Goal: Task Accomplishment & Management: Use online tool/utility

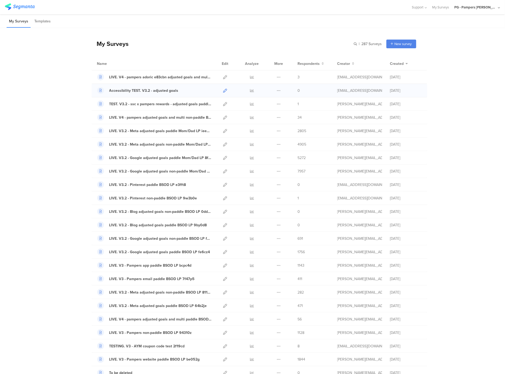
click at [223, 91] on icon at bounding box center [225, 91] width 4 height 4
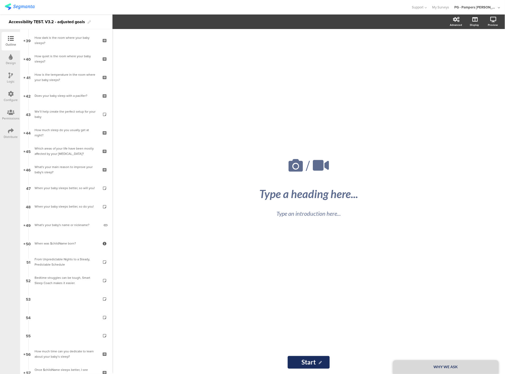
scroll to position [720, 0]
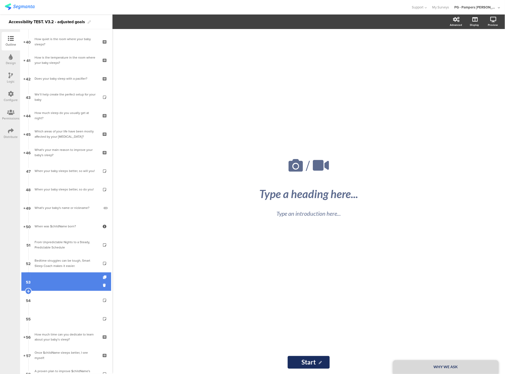
click at [65, 284] on link "53" at bounding box center [66, 282] width 90 height 18
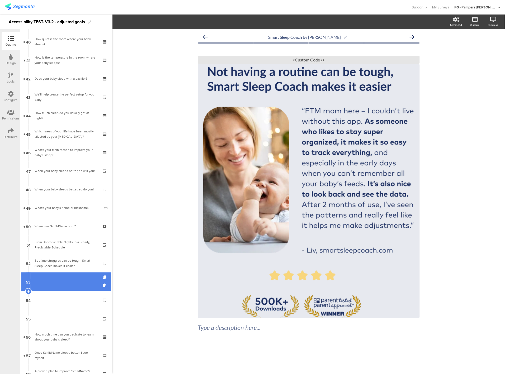
click at [67, 282] on link "53" at bounding box center [66, 282] width 90 height 18
click at [314, 57] on div "<Custom Code />" at bounding box center [309, 60] width 222 height 8
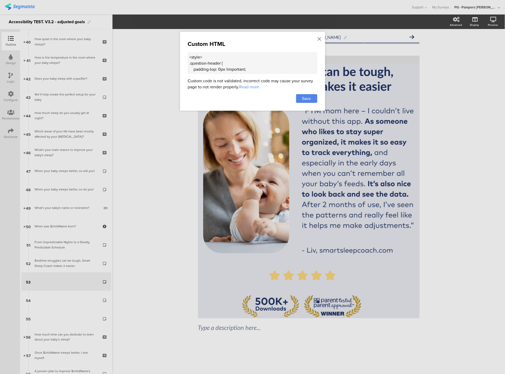
click at [203, 59] on textarea "<style> .question-header { padding-top: 0px !important; } .question-header .hea…" at bounding box center [252, 63] width 129 height 21
click at [319, 39] on icon at bounding box center [320, 39] width 4 height 6
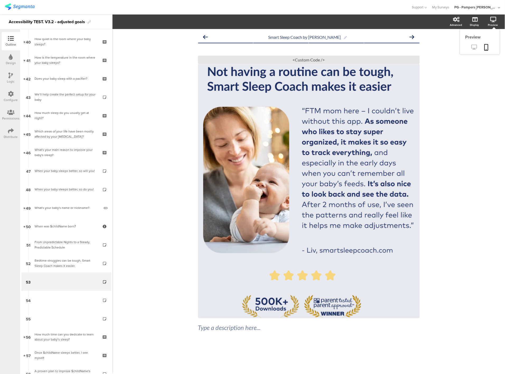
click at [473, 48] on icon at bounding box center [475, 47] width 6 height 5
click at [57, 257] on link "52 Bedtime struggles can be tough, Smart Sleep Coach makes it easier." at bounding box center [66, 263] width 90 height 18
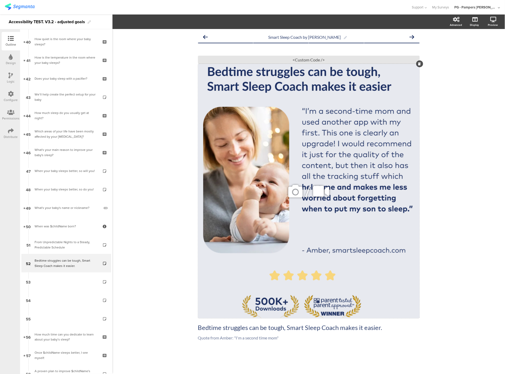
click at [396, 138] on div "/" at bounding box center [309, 191] width 222 height 255
click at [466, 121] on div "Smart Sleep Coach by [PERSON_NAME] Bedtime struggles can be tough, Smart Sleep …" at bounding box center [308, 201] width 393 height 345
click at [219, 329] on p "Bedtime struggles can be tough, Smart Sleep Coach makes it easier." at bounding box center [309, 328] width 222 height 8
click at [224, 338] on p "Quote from Amber: "I'm a second time mom"" at bounding box center [309, 338] width 222 height 5
click at [218, 329] on div "Bedtime struggles can be tough, Smart Sleep Coach makes it easier. Bedtime stru…" at bounding box center [309, 328] width 224 height 11
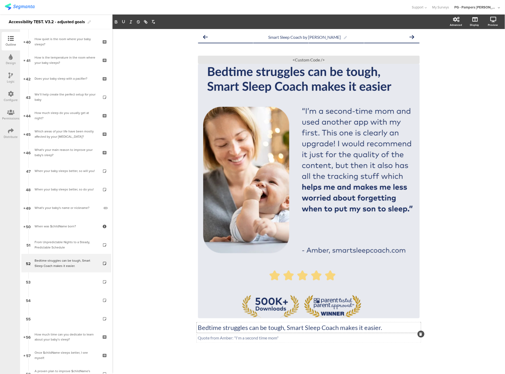
click at [216, 340] on div "Quote from [PERSON_NAME]: "I'm a second time mom" Quote from [PERSON_NAME]: "I'…" at bounding box center [309, 338] width 224 height 8
click at [35, 242] on div "From Unpredictable Nights to a Steady, Predictable Schedule" at bounding box center [66, 245] width 63 height 11
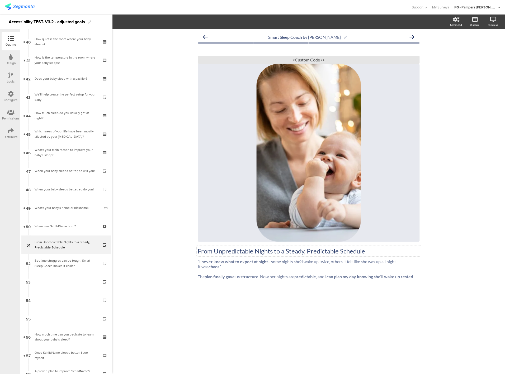
click at [237, 254] on div "From Unpredictable Nights to a Steady, Predictable Schedule From Unpredictable …" at bounding box center [309, 251] width 224 height 11
click at [209, 250] on p "From Unpredictable Nights to a Steady, Predictable Schedule" at bounding box center [309, 251] width 222 height 8
click at [208, 272] on div "“ I never knew what to expect at night – some nights she’d wake up twice, other…" at bounding box center [309, 269] width 224 height 23
click at [206, 263] on strong "I never knew what to expect at night" at bounding box center [234, 261] width 69 height 5
click at [208, 274] on p at bounding box center [309, 271] width 222 height 5
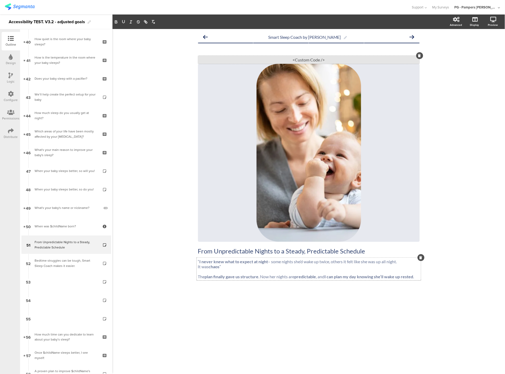
click at [303, 62] on div "<Custom Code />" at bounding box center [309, 60] width 222 height 8
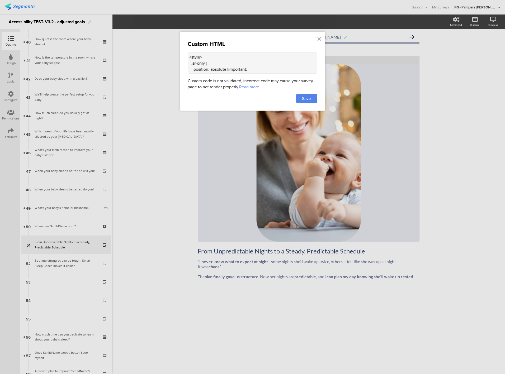
click at [279, 62] on textarea "<style> .sr-only { position: absolute !important; width: 1px; height: 1px; padd…" at bounding box center [252, 63] width 129 height 21
click at [320, 37] on icon at bounding box center [320, 39] width 4 height 6
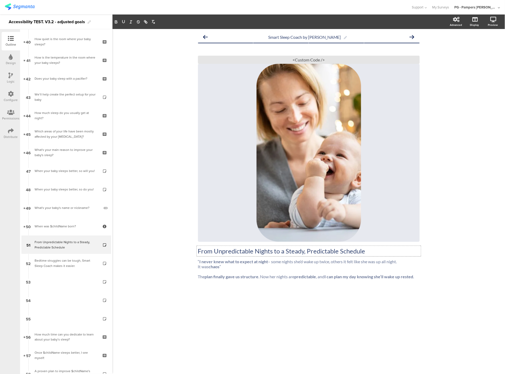
click at [265, 249] on div "From Unpredictable Nights to a Steady, Predictable Schedule From Unpredictable …" at bounding box center [309, 251] width 224 height 11
click at [201, 274] on div "“ I never knew what to expect at night – some nights she’d wake up twice, other…" at bounding box center [309, 269] width 224 height 23
click at [497, 20] on icon at bounding box center [494, 19] width 6 height 5
click at [476, 47] on icon at bounding box center [475, 47] width 6 height 5
click at [215, 253] on div "From Unpredictable Nights to a Steady, Predictable Schedule From Unpredictable …" at bounding box center [309, 251] width 224 height 11
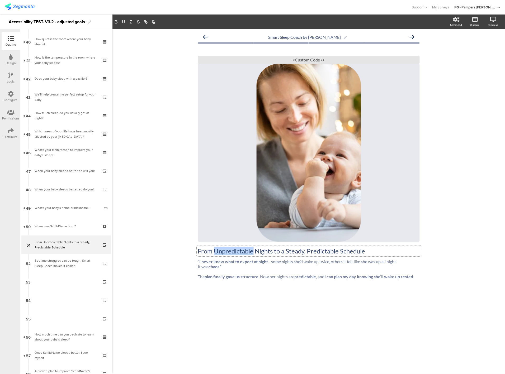
click at [215, 253] on p "From Unpredictable Nights to a Steady, Predictable Schedule" at bounding box center [309, 251] width 222 height 8
click at [235, 274] on div "“ I never knew what to expect at night – some nights she’d wake up twice, other…" at bounding box center [309, 269] width 224 height 23
click at [2, 268] on div "Outline Design Logic Configure Permissions Distribute" at bounding box center [10, 201] width 20 height 345
click at [293, 62] on div "<Custom Code />" at bounding box center [309, 60] width 222 height 8
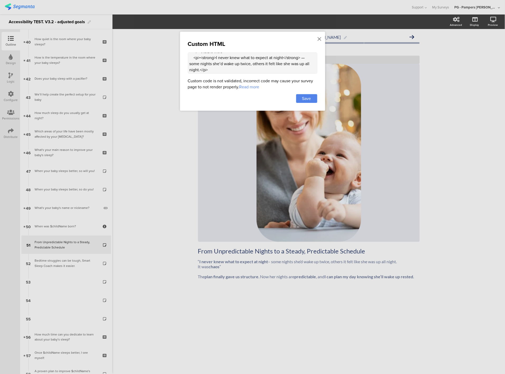
scroll to position [220, 0]
drag, startPoint x: 189, startPoint y: 58, endPoint x: 268, endPoint y: 103, distance: 90.8
click at [268, 103] on div "Custom HTML <style> .sr-only { position: absolute !important; width: 1px; heigh…" at bounding box center [252, 71] width 145 height 79
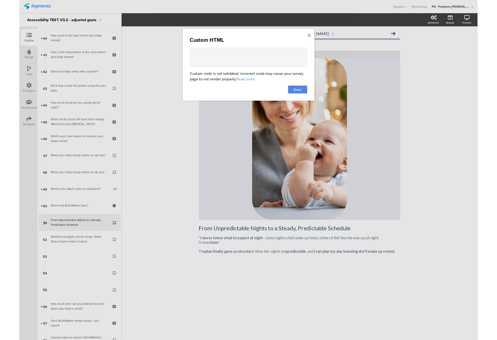
scroll to position [0, 0]
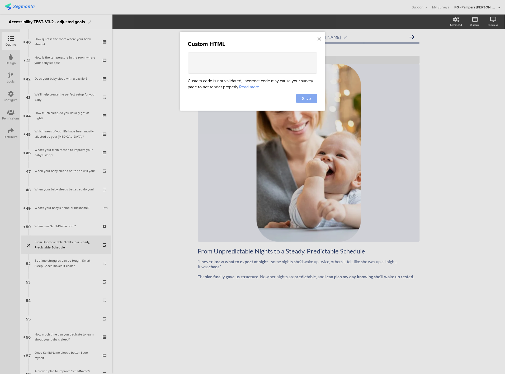
click at [305, 96] on span "Save" at bounding box center [306, 99] width 9 height 6
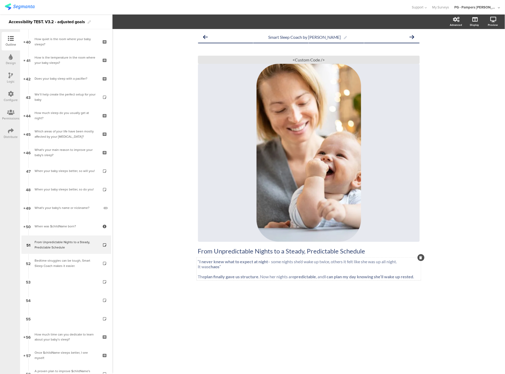
click at [252, 274] on p at bounding box center [309, 271] width 222 height 5
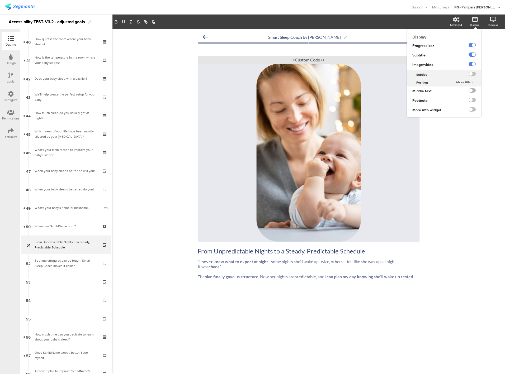
click at [474, 91] on label at bounding box center [472, 90] width 7 height 4
click at [0, 0] on input "checkbox" at bounding box center [0, 0] width 0 height 0
click at [473, 55] on label at bounding box center [472, 55] width 7 height 4
click at [0, 0] on input "checkbox" at bounding box center [0, 0] width 0 height 0
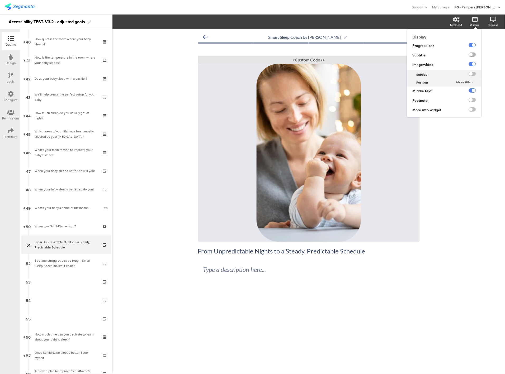
click at [473, 55] on label at bounding box center [472, 55] width 7 height 4
click at [0, 0] on input "checkbox" at bounding box center [0, 0] width 0 height 0
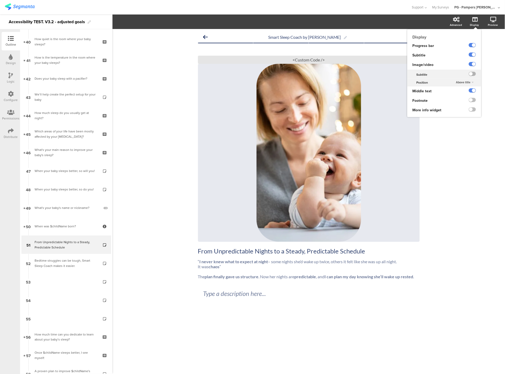
click at [473, 74] on label at bounding box center [472, 74] width 7 height 4
click at [0, 0] on input "checkbox" at bounding box center [0, 0] width 0 height 0
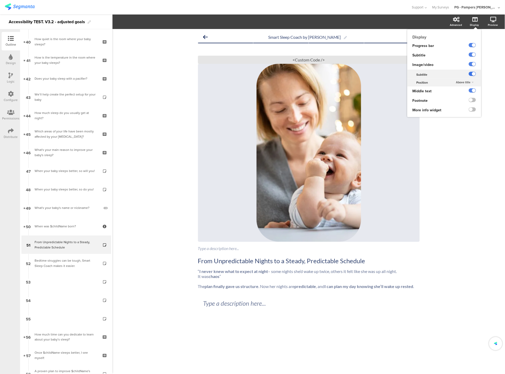
click at [473, 74] on label at bounding box center [472, 74] width 7 height 4
click at [0, 0] on input "checkbox" at bounding box center [0, 0] width 0 height 0
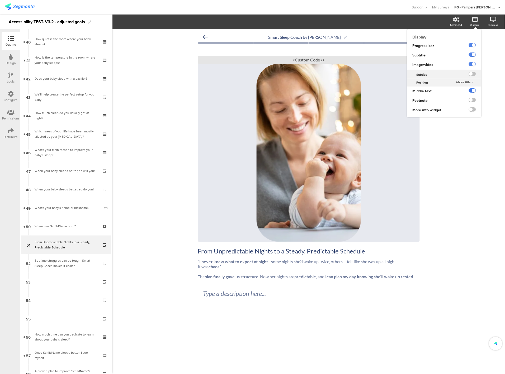
click at [473, 91] on label at bounding box center [472, 90] width 7 height 4
click at [0, 0] on input "checkbox" at bounding box center [0, 0] width 0 height 0
click at [473, 91] on label at bounding box center [472, 90] width 7 height 4
click at [0, 0] on input "checkbox" at bounding box center [0, 0] width 0 height 0
click at [473, 91] on label at bounding box center [472, 90] width 7 height 4
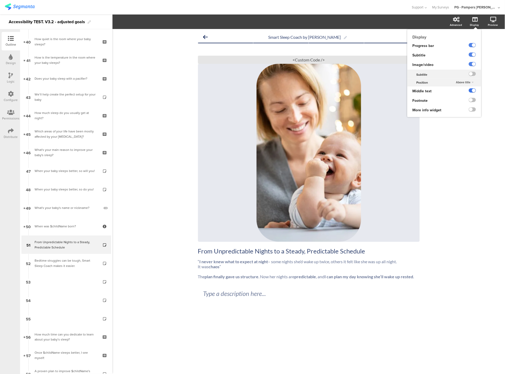
click at [0, 0] on input "checkbox" at bounding box center [0, 0] width 0 height 0
click at [473, 91] on label at bounding box center [472, 90] width 7 height 4
click at [0, 0] on input "checkbox" at bounding box center [0, 0] width 0 height 0
click at [472, 99] on label at bounding box center [472, 100] width 7 height 4
click at [0, 0] on input "checkbox" at bounding box center [0, 0] width 0 height 0
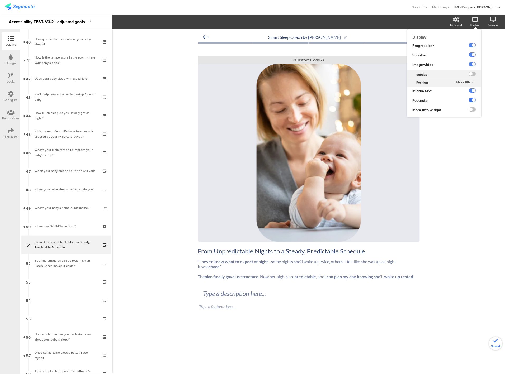
click at [472, 100] on label at bounding box center [472, 100] width 7 height 4
click at [0, 0] on input "checkbox" at bounding box center [0, 0] width 0 height 0
click at [474, 90] on label at bounding box center [472, 90] width 7 height 4
click at [0, 0] on input "checkbox" at bounding box center [0, 0] width 0 height 0
click at [472, 91] on label at bounding box center [472, 90] width 7 height 4
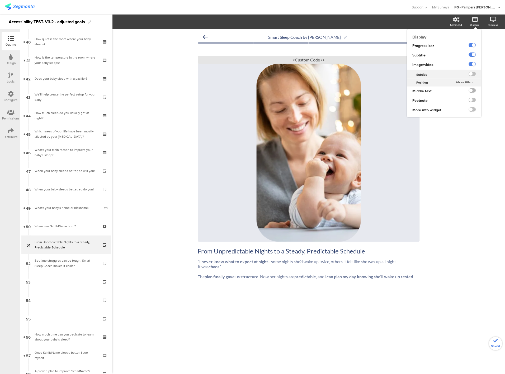
click at [0, 0] on input "checkbox" at bounding box center [0, 0] width 0 height 0
click at [471, 102] on label at bounding box center [472, 100] width 7 height 4
click at [0, 0] on input "checkbox" at bounding box center [0, 0] width 0 height 0
click at [473, 74] on label at bounding box center [472, 74] width 7 height 4
click at [0, 0] on input "checkbox" at bounding box center [0, 0] width 0 height 0
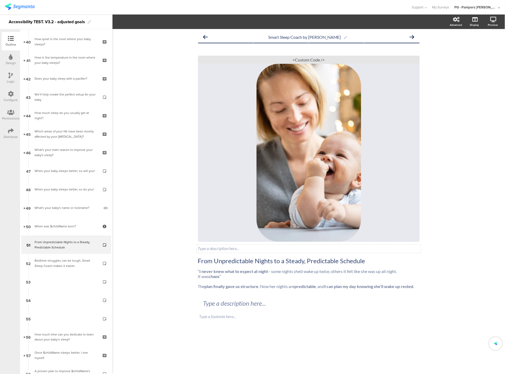
click at [240, 250] on div "Type a description here..." at bounding box center [309, 248] width 222 height 5
click at [199, 261] on p "From Unpredictable Nights to a Steady, Predictable Schedule" at bounding box center [309, 261] width 222 height 8
click at [223, 316] on div "Type a footnote here..." at bounding box center [309, 317] width 222 height 8
click at [216, 305] on div "Type a description here..." at bounding box center [309, 303] width 214 height 11
click at [212, 276] on div "“ I never knew what to expect at night – some nights she’d wake up twice, other…" at bounding box center [309, 279] width 224 height 23
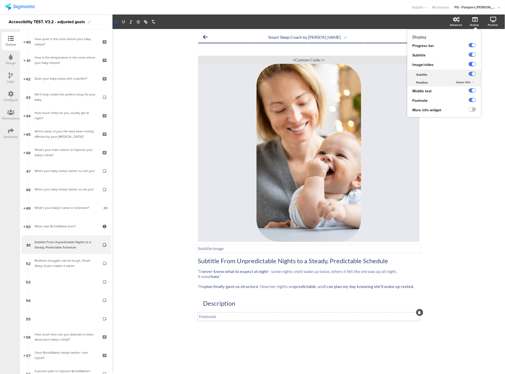
click at [472, 64] on label at bounding box center [472, 64] width 7 height 4
click at [0, 0] on input "checkbox" at bounding box center [0, 0] width 0 height 0
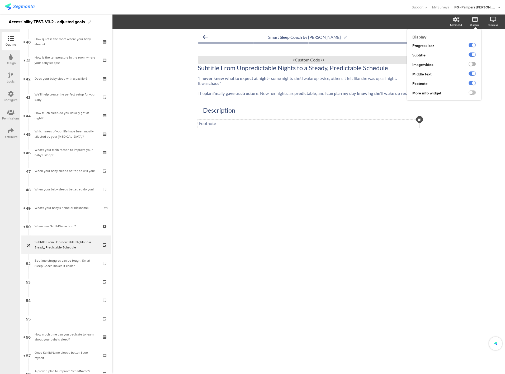
click at [472, 64] on label at bounding box center [472, 64] width 7 height 4
click at [0, 0] on input "checkbox" at bounding box center [0, 0] width 0 height 0
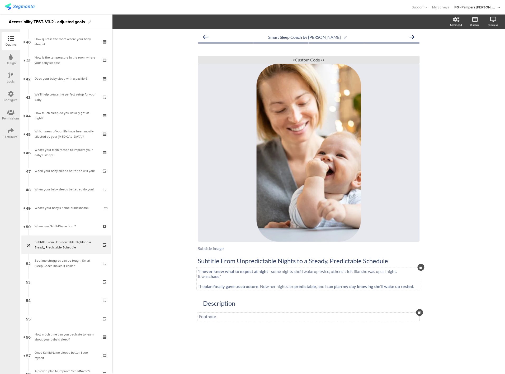
click at [238, 275] on p "It was chaos ”" at bounding box center [309, 276] width 222 height 5
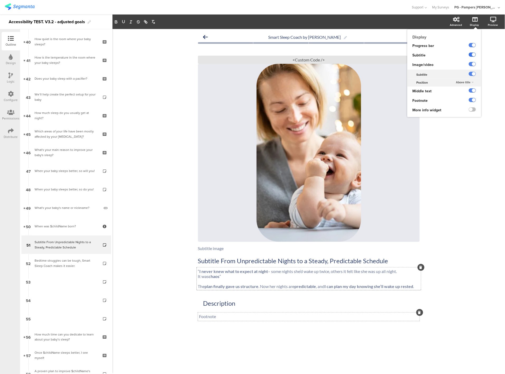
click at [473, 55] on label at bounding box center [472, 55] width 7 height 4
click at [0, 0] on input "checkbox" at bounding box center [0, 0] width 0 height 0
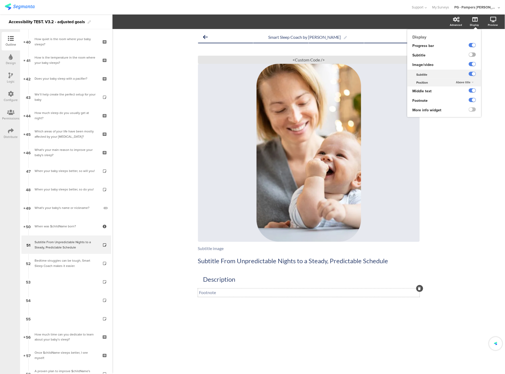
click at [473, 55] on label at bounding box center [472, 55] width 7 height 4
click at [0, 0] on input "checkbox" at bounding box center [0, 0] width 0 height 0
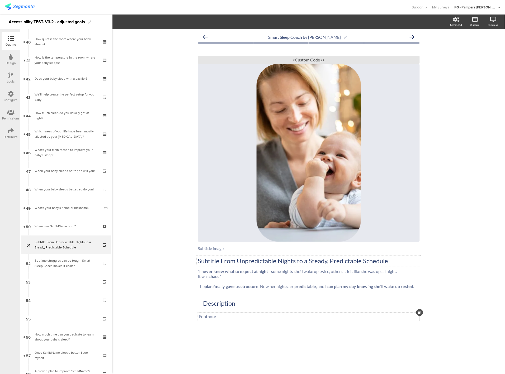
click at [203, 262] on div "Subtitle From Unpredictable Nights to a Steady, Predictable Schedule Subtitle F…" at bounding box center [309, 261] width 224 height 11
click at [203, 262] on p "Subtitle From Unpredictable Nights to a Steady, Predictable Schedule" at bounding box center [309, 261] width 222 height 8
click at [203, 284] on p at bounding box center [309, 281] width 222 height 5
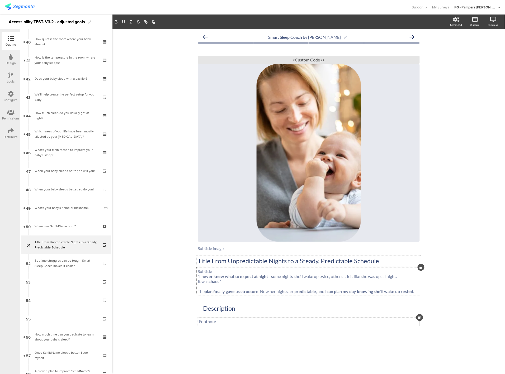
click at [483, 186] on div "Smart Sleep Coach by [PERSON_NAME] Title From Unpredictable Nights to a Steady,…" at bounding box center [308, 201] width 393 height 345
click at [477, 50] on link at bounding box center [474, 47] width 13 height 9
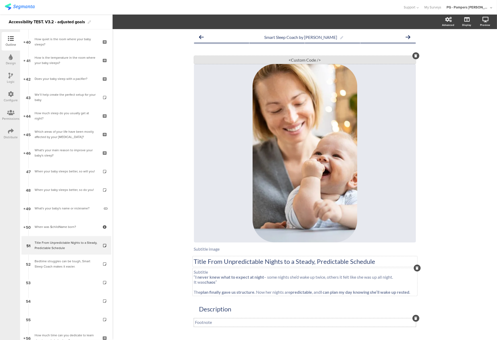
click at [319, 63] on div "<Custom Code />" at bounding box center [305, 60] width 222 height 8
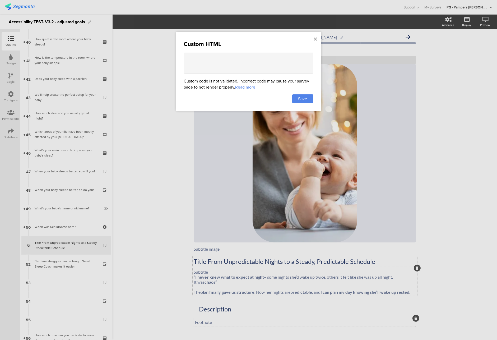
click at [246, 59] on textarea at bounding box center [248, 63] width 129 height 21
paste textarea "<style> .transition-body-wrapper { display: grid; } .question-body { grid-colum…"
type textarea "<style> .transition-body-wrapper { display: grid; } .question-body { grid-colum…"
click at [312, 102] on div "Save" at bounding box center [302, 98] width 21 height 9
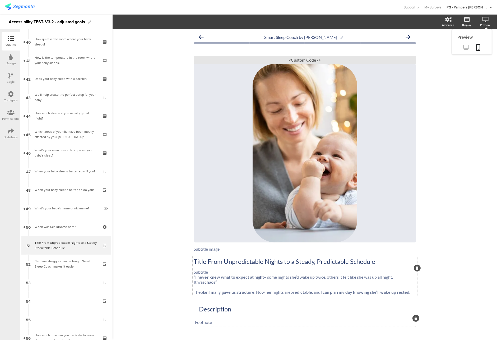
click at [463, 45] on icon at bounding box center [466, 47] width 6 height 5
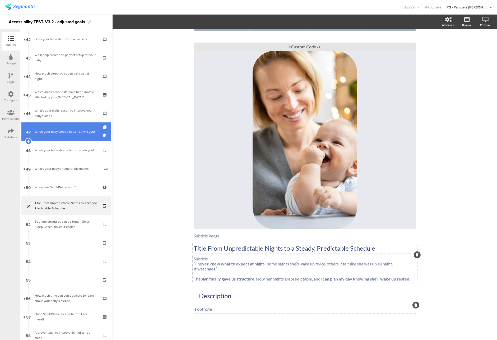
scroll to position [839, 0]
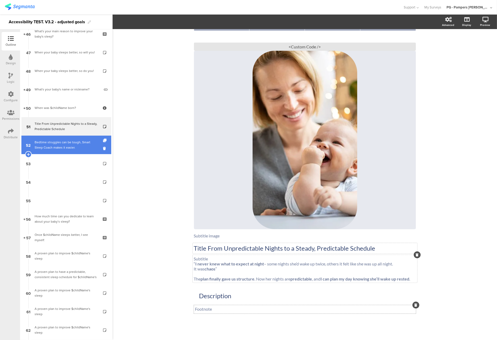
click at [65, 140] on div "Bedtime struggles can be tough, Smart Sleep Coach makes it easier." at bounding box center [66, 144] width 63 height 11
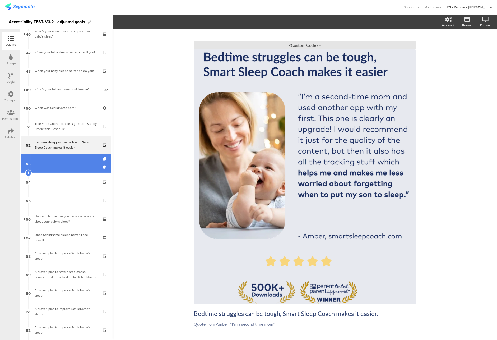
click at [65, 161] on link "53" at bounding box center [66, 163] width 90 height 18
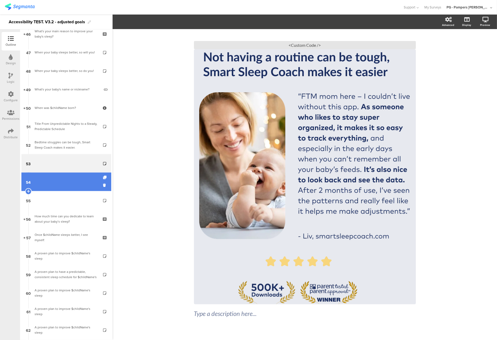
click at [66, 181] on link "54" at bounding box center [66, 181] width 90 height 18
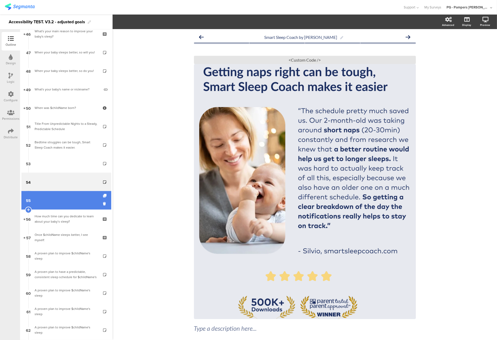
click at [66, 201] on link "55" at bounding box center [66, 200] width 90 height 18
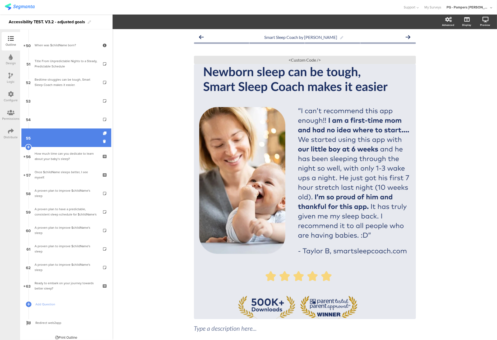
scroll to position [906, 0]
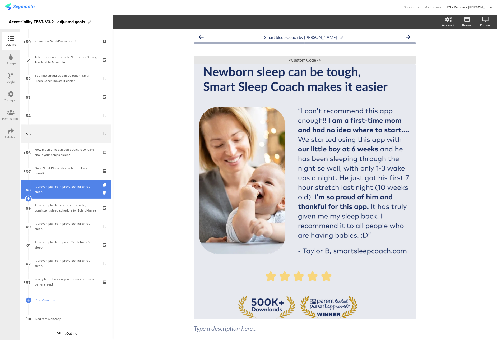
click at [65, 192] on div "A proven plan to improve $childName's sleep" at bounding box center [66, 189] width 63 height 11
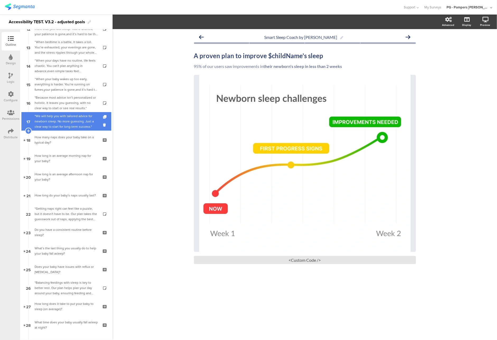
scroll to position [202, 0]
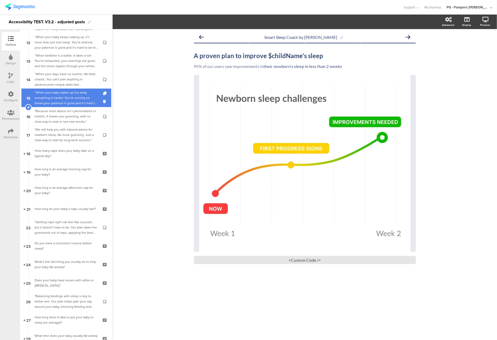
click at [56, 100] on div "“When your baby wakes up too early, everything is harder. You’re running on fum…" at bounding box center [66, 98] width 63 height 16
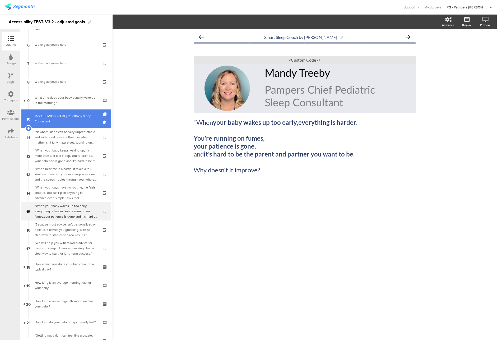
scroll to position [49, 0]
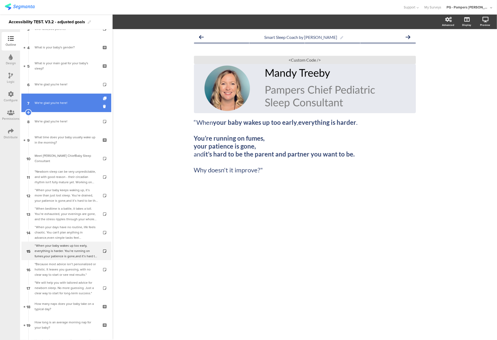
click at [57, 106] on link "7 We're glad you're here!" at bounding box center [66, 102] width 90 height 18
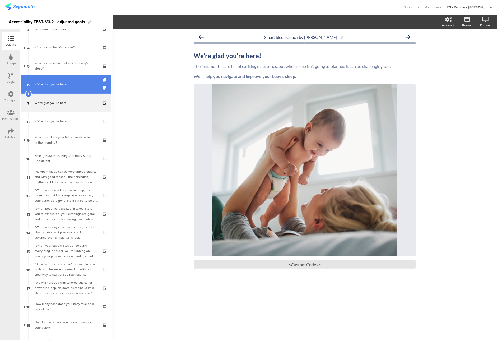
click at [62, 83] on div "We're glad you're here!" at bounding box center [66, 84] width 63 height 5
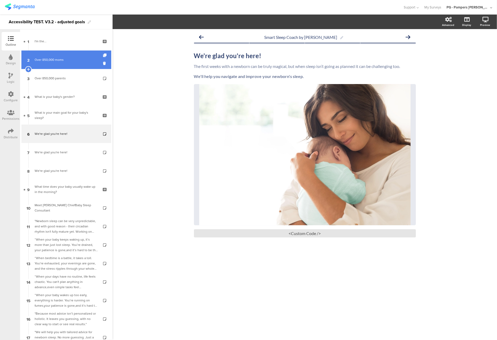
click at [61, 63] on link "2 Over 850,000 moms" at bounding box center [66, 59] width 90 height 18
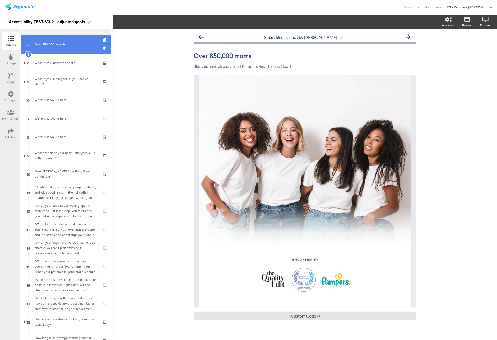
scroll to position [79, 0]
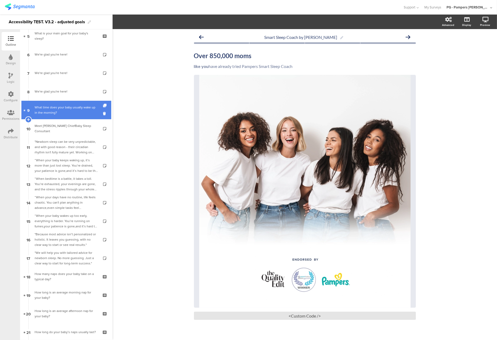
click at [58, 112] on div "What time does your baby usually wake up in the morning?​" at bounding box center [66, 110] width 63 height 11
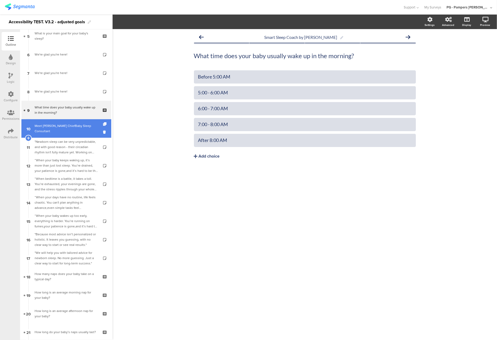
click at [62, 129] on div "Meet [PERSON_NAME] ChiefBaby Sleep Consultant" at bounding box center [66, 128] width 63 height 11
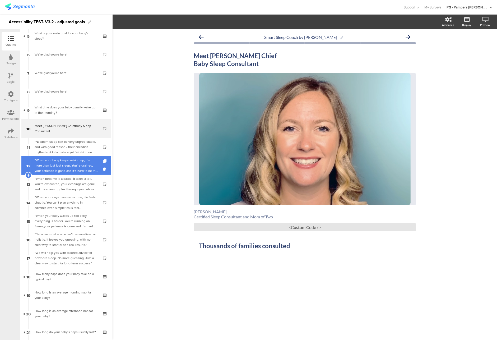
click at [58, 171] on div "“When your baby keeps waking up, it’s more than just lost sleep. You’re drained…" at bounding box center [66, 165] width 63 height 16
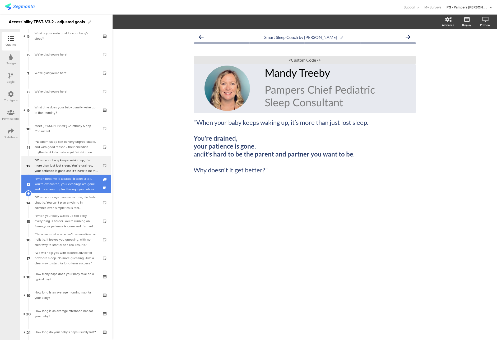
click at [52, 190] on div "“When bedtime is a battle, it takes a toll. You’re exhausted, your evenings are…" at bounding box center [66, 184] width 63 height 16
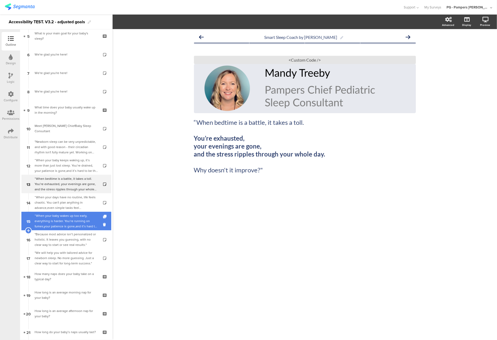
click at [53, 219] on div "“When your baby wakes up too early, everything is harder. You’re running on fum…" at bounding box center [66, 221] width 63 height 16
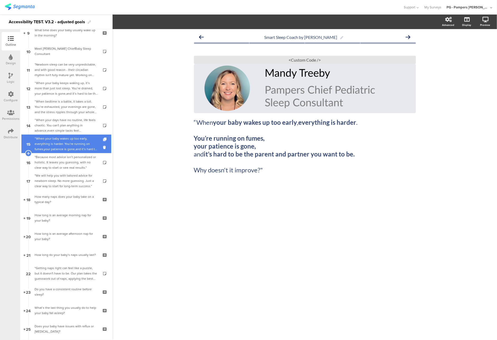
scroll to position [158, 0]
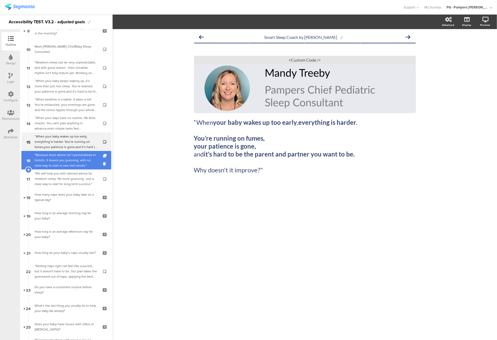
click at [60, 167] on div ""Because most advice isn’t personalized or holistic. It leaves you guessing, wi…" at bounding box center [66, 160] width 63 height 16
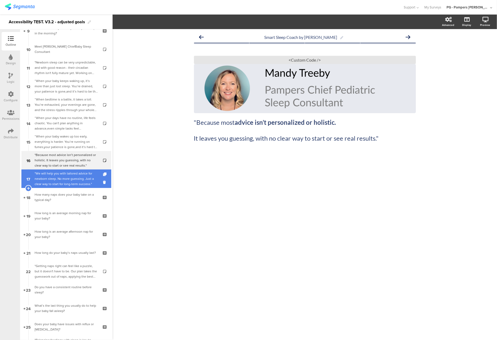
click at [48, 180] on div ""We will help you with tailored advice for newborn sleep. No more guessing. Jus…" at bounding box center [66, 179] width 63 height 16
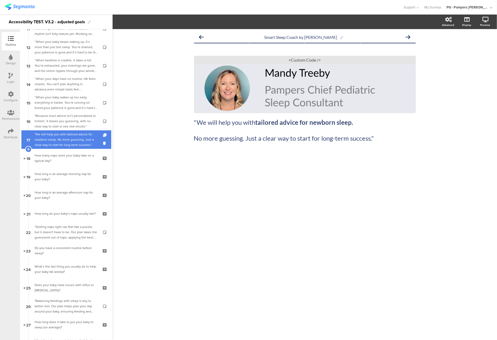
scroll to position [198, 0]
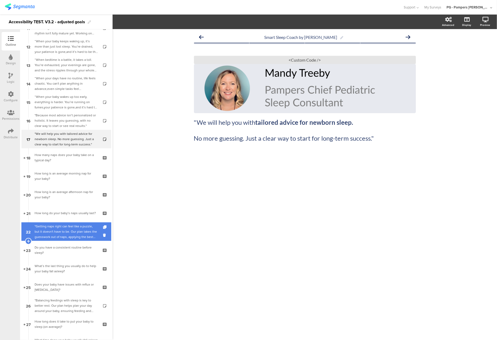
click at [55, 223] on div ""Getting naps right can feel like a puzzle, but it doesn't have to be. Our plan…" at bounding box center [66, 231] width 63 height 16
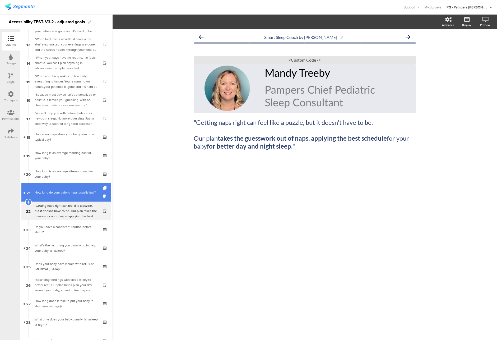
scroll to position [238, 0]
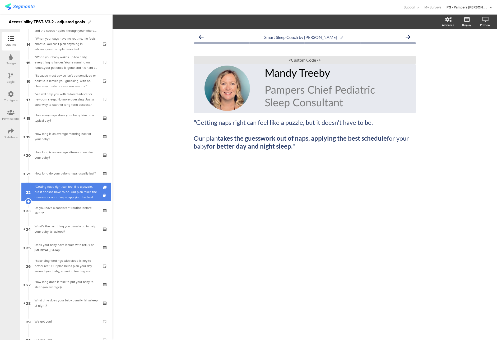
click at [63, 191] on div ""Getting naps right can feel like a puzzle, but it doesn't have to be. Our plan…" at bounding box center [66, 192] width 63 height 16
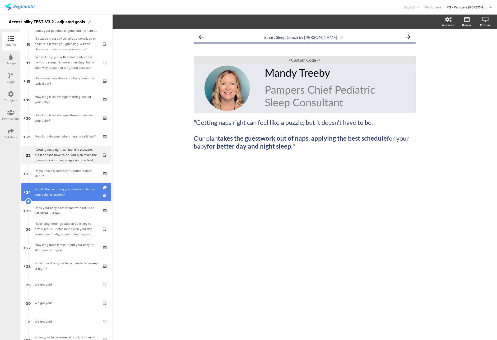
scroll to position [317, 0]
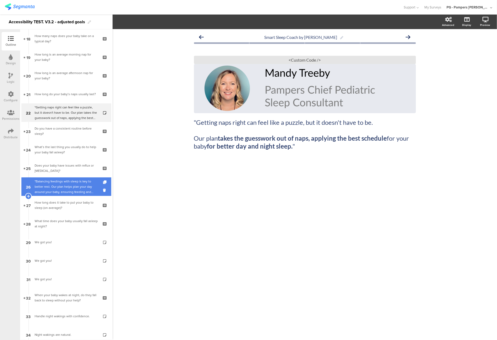
click at [65, 182] on div ""Balancing feedings with sleep is key to better rest. Our plan helps plan your …" at bounding box center [66, 186] width 63 height 16
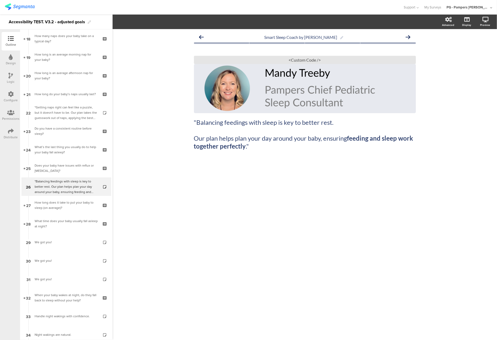
click at [459, 111] on div "Smart Sleep Coach by [PERSON_NAME] "Balancing feedings with sleep is key to bet…" at bounding box center [304, 184] width 384 height 310
click at [36, 244] on div "We got you!" at bounding box center [66, 241] width 63 height 5
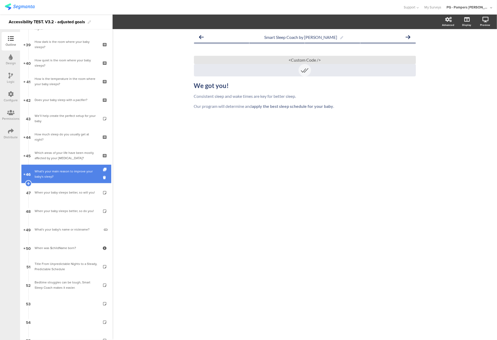
scroll to position [778, 0]
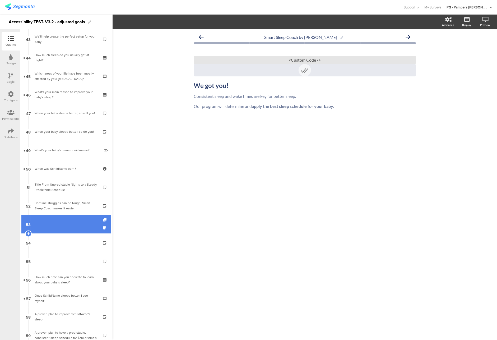
click at [76, 226] on link "53" at bounding box center [66, 224] width 90 height 18
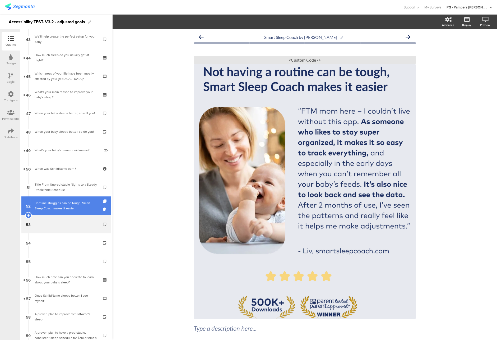
click at [79, 202] on div "Bedtime struggles can be tough, Smart Sleep Coach makes it easier." at bounding box center [66, 205] width 63 height 11
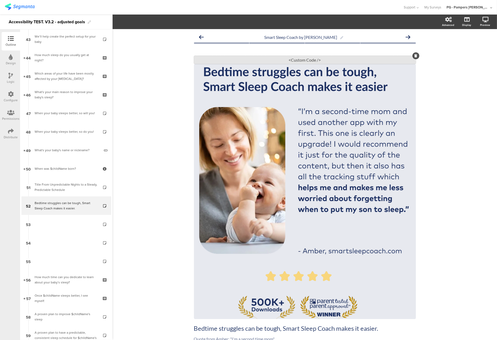
click at [303, 59] on div "<Custom Code />" at bounding box center [305, 60] width 222 height 8
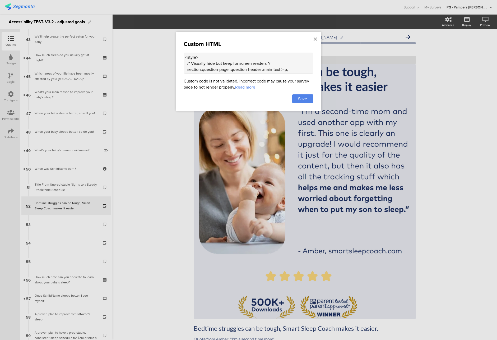
drag, startPoint x: 213, startPoint y: 65, endPoint x: 218, endPoint y: 65, distance: 5.3
click at [218, 65] on textarea "<style> /* Visually hide but keep for screen readers */ section.question-page .…" at bounding box center [248, 63] width 129 height 21
click at [315, 38] on icon at bounding box center [316, 39] width 4 height 6
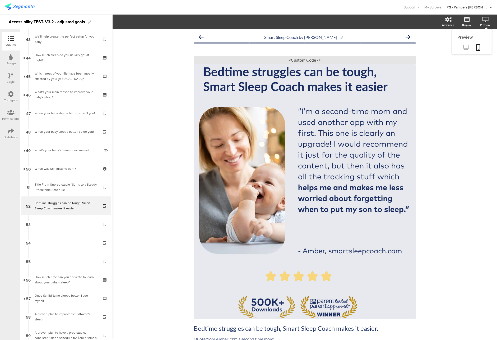
click at [463, 47] on icon at bounding box center [466, 47] width 6 height 5
click at [304, 60] on div "<Custom Code />" at bounding box center [305, 60] width 222 height 8
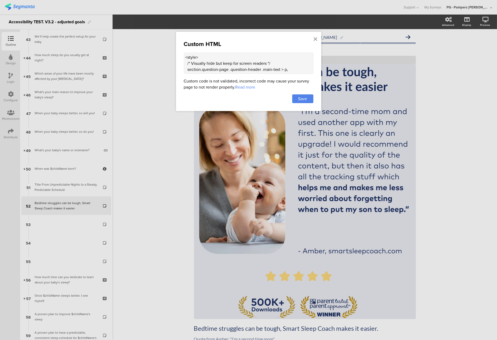
click at [237, 72] on textarea "<style> /* Visually hide but keep for screen readers */ section.question-page .…" at bounding box center [248, 63] width 129 height 21
paste textarea "div class="sr-only"> "FTM mom here - I couldn't live without this app. As someo…"
type textarea "<div class="sr-only"> "FTM mom here - I couldn't live without this app. As some…"
click at [303, 101] on span "Save" at bounding box center [302, 99] width 9 height 6
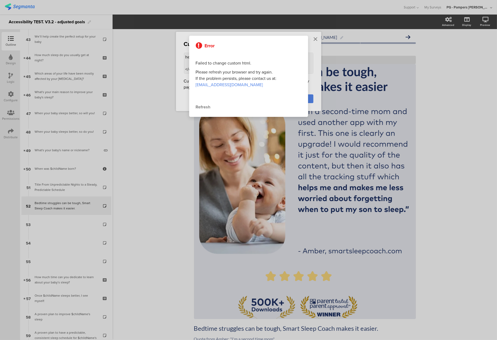
click at [201, 107] on div "Refresh" at bounding box center [249, 107] width 106 height 6
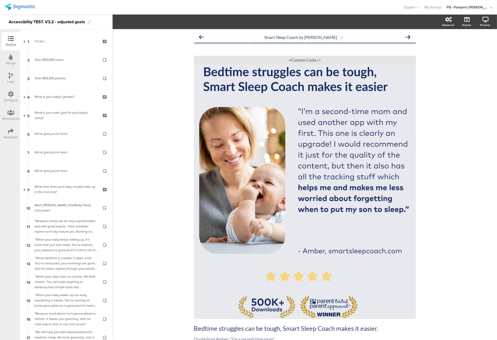
scroll to position [19, 0]
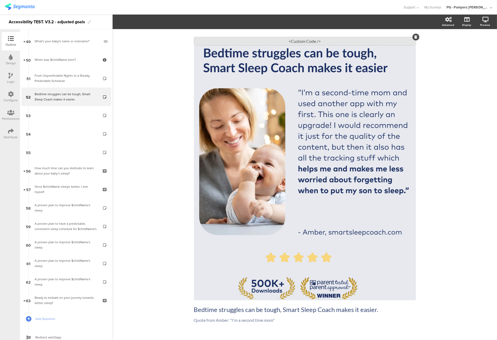
click at [309, 40] on div "<Custom Code />" at bounding box center [305, 41] width 222 height 8
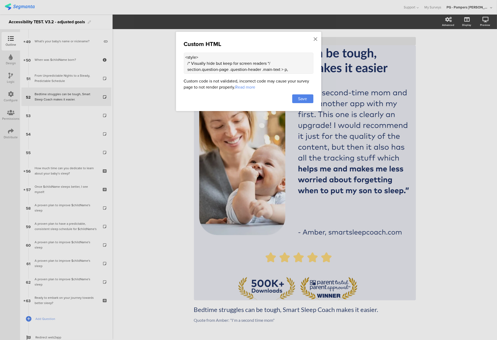
click at [244, 54] on textarea "<style> /* Visually hide but keep for screen readers */ section.question-page .…" at bounding box center [248, 63] width 129 height 21
paste textarea ".transition-body-wrapper { display: grid; } .question-body { grid-column: 2; gr…"
type textarea "<style> .transition-body-wrapper { display: grid; } .question-body { grid-colum…"
click at [305, 97] on span "Save" at bounding box center [302, 99] width 9 height 6
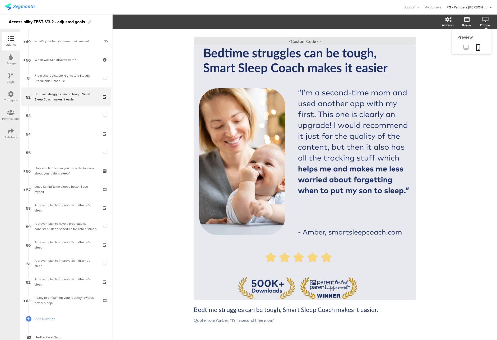
click at [463, 47] on icon at bounding box center [466, 47] width 6 height 5
drag, startPoint x: 12, startPoint y: 22, endPoint x: 53, endPoint y: 23, distance: 40.7
click at [53, 23] on div "Accessibility TEST. V3.2 - adjusted goals" at bounding box center [47, 22] width 76 height 8
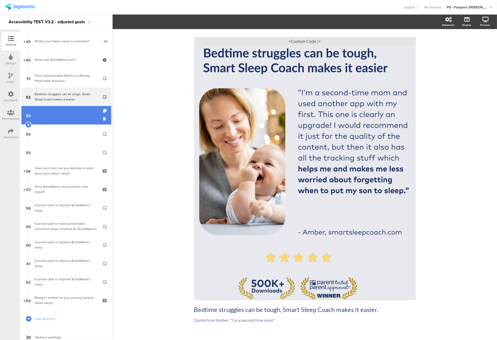
click at [55, 114] on link "53" at bounding box center [66, 115] width 90 height 18
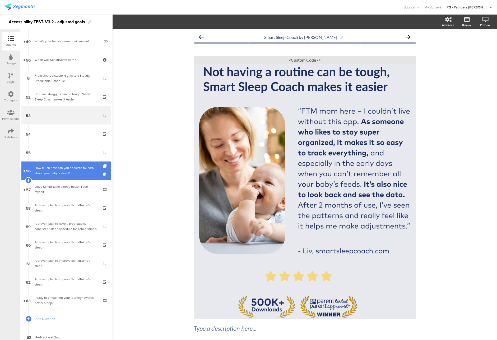
click at [50, 171] on div "How much time can you dedicate to learn about your baby’s sleep?" at bounding box center [66, 170] width 63 height 11
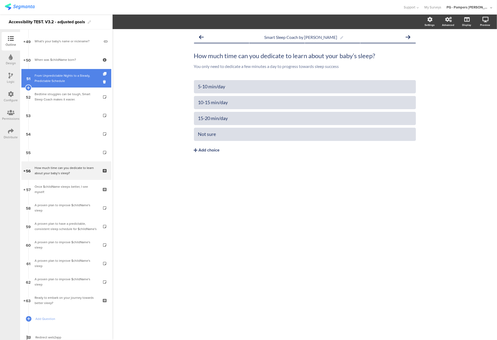
click at [56, 78] on div "From Unpredictable Nights to a Steady, Predictable Schedule" at bounding box center [66, 78] width 63 height 11
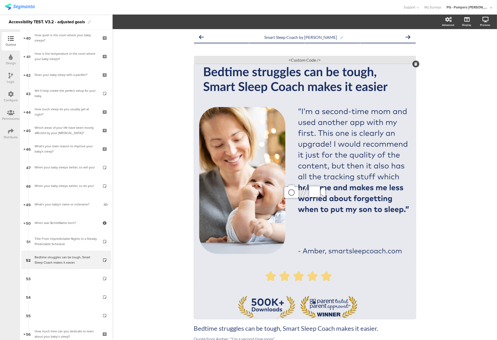
scroll to position [799, 0]
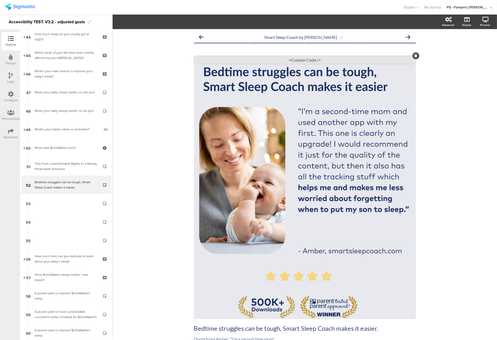
click at [304, 62] on div "<Custom Code />" at bounding box center [305, 60] width 222 height 8
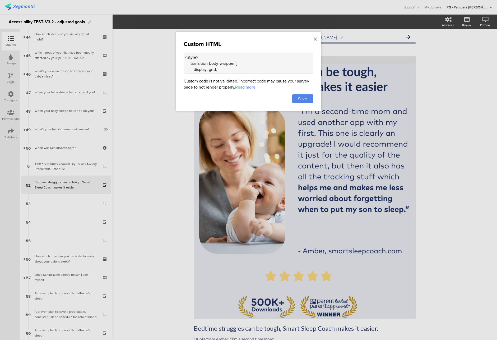
click at [206, 71] on textarea "<style> .transition-body-wrapper { display: grid; } .question-body { grid-colum…" at bounding box center [248, 63] width 129 height 21
click at [316, 40] on icon at bounding box center [316, 39] width 4 height 6
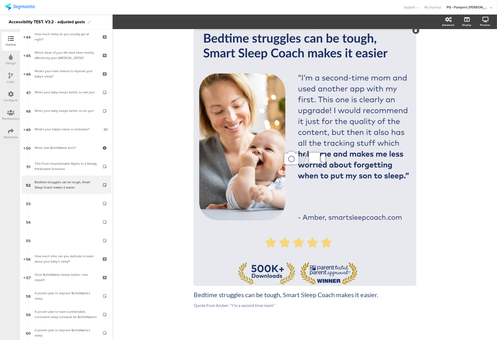
scroll to position [34, 0]
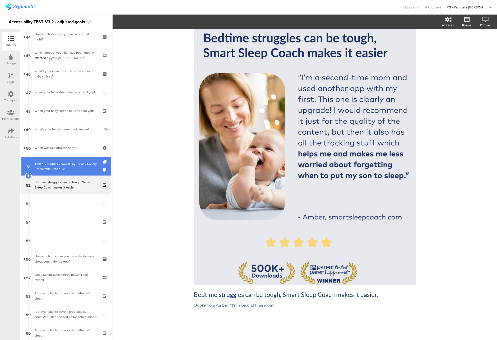
click at [35, 159] on link "51 Title From Unpredictable Nights to a Steady, Predictable Schedule" at bounding box center [66, 166] width 90 height 18
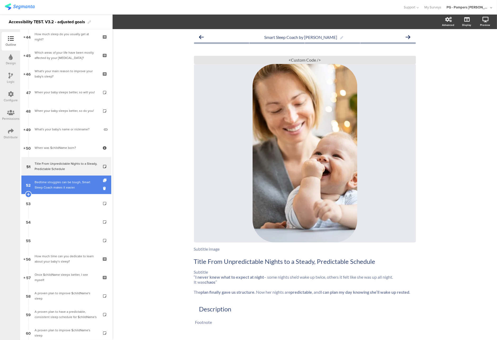
click at [69, 180] on div "Bedtime struggles can be tough, Smart Sleep Coach makes it easier." at bounding box center [66, 184] width 63 height 11
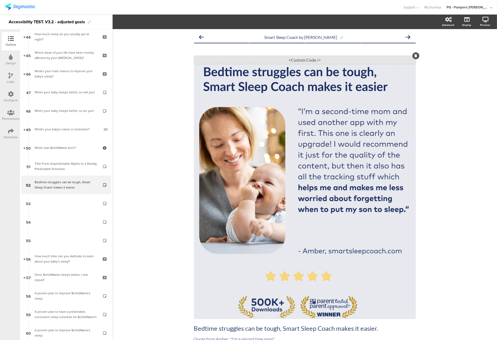
click at [295, 61] on div "<Custom Code />" at bounding box center [305, 60] width 222 height 8
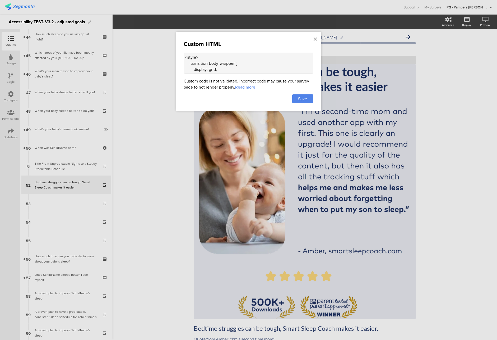
click at [237, 68] on textarea "<style> .transition-body-wrapper { display: grid; } .question-body { grid-colum…" at bounding box center [248, 63] width 129 height 21
paste textarea "div class="sr-only"> "FTM mom here - I couldn't live without this app. As someo…"
type textarea "<div class="sr-only"> "FTM mom here - I couldn't live without this app. As some…"
click at [317, 100] on div "Custom HTML <div class="sr-only"> "FTM mom here - I couldn't live without this …" at bounding box center [248, 71] width 145 height 79
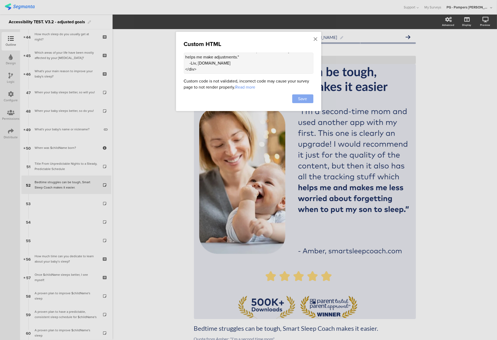
click at [307, 100] on div "Save" at bounding box center [302, 98] width 21 height 9
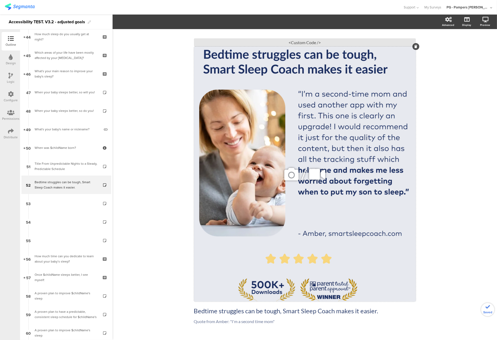
scroll to position [34, 0]
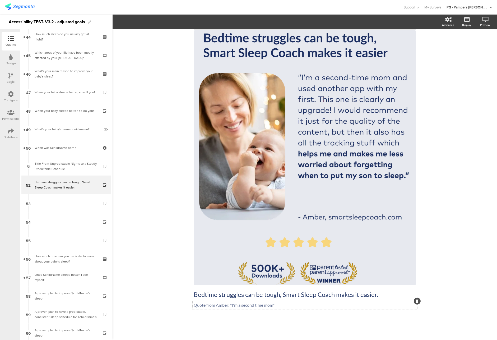
click at [415, 302] on icon at bounding box center [416, 300] width 3 height 3
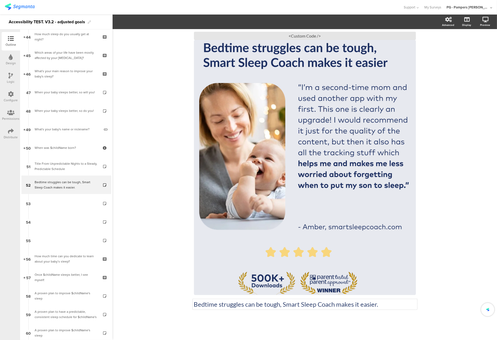
click at [383, 300] on div "Bedtime struggles can be tough, Smart Sleep Coach makes it easier. Bedtime stru…" at bounding box center [305, 167] width 222 height 291
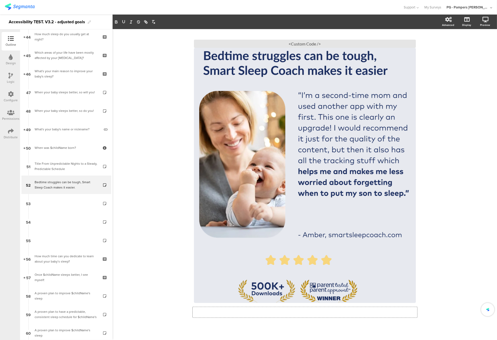
click at [430, 194] on div "Smart Sleep Coach by Pampers Type a description here... / <Custom Code />" at bounding box center [304, 180] width 384 height 334
click at [463, 49] on icon at bounding box center [466, 47] width 6 height 5
click at [304, 46] on div "<Custom Code />" at bounding box center [305, 44] width 222 height 8
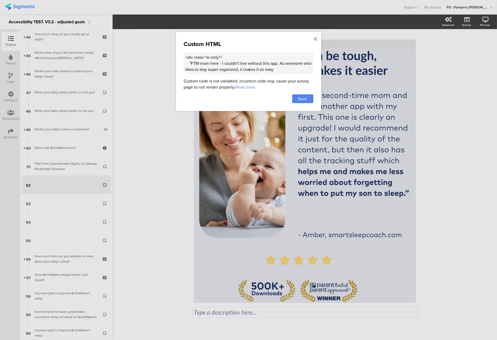
click at [220, 60] on textarea "<div class="sr-only"> "FTM mom here - I couldn't live without this app. As some…" at bounding box center [248, 63] width 129 height 21
paste textarea "style> /* Visually hide but keep for screen readers */ section.question-page .q…"
type textarea "<style> /* Visually hide but keep for screen readers */ section.question-page .…"
click at [454, 159] on div at bounding box center [248, 170] width 497 height 340
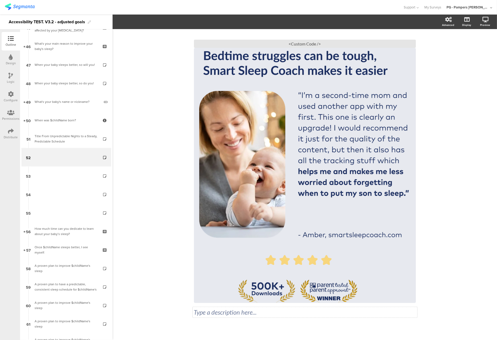
scroll to position [906, 0]
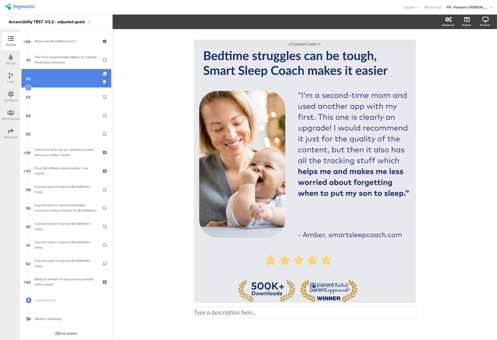
click at [61, 81] on link "52" at bounding box center [66, 78] width 90 height 18
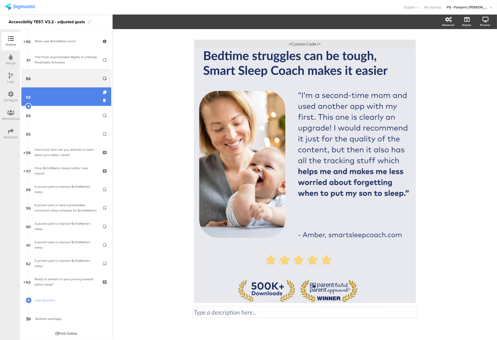
click at [59, 101] on link "53" at bounding box center [66, 96] width 90 height 18
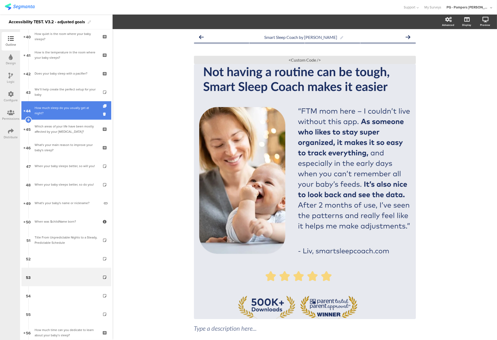
scroll to position [723, 0]
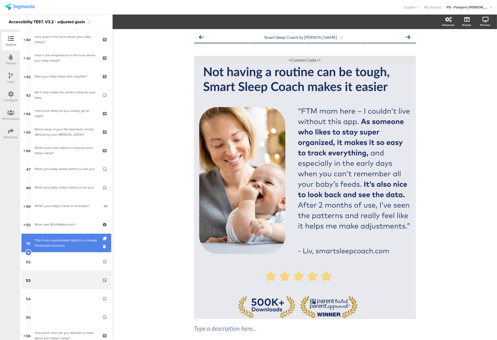
click at [64, 237] on div "Title From Unpredictable Nights to a Steady, Predictable Schedule" at bounding box center [66, 242] width 63 height 11
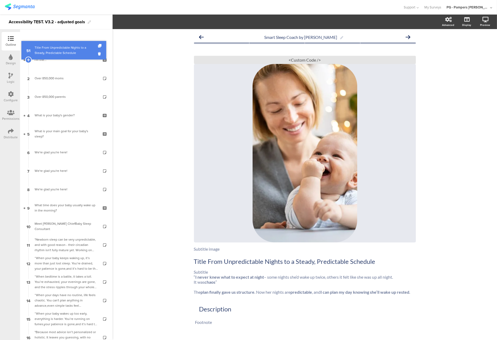
drag, startPoint x: 76, startPoint y: 238, endPoint x: 75, endPoint y: 45, distance: 192.5
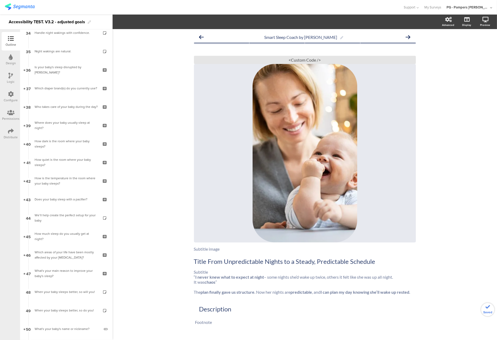
scroll to position [745, 0]
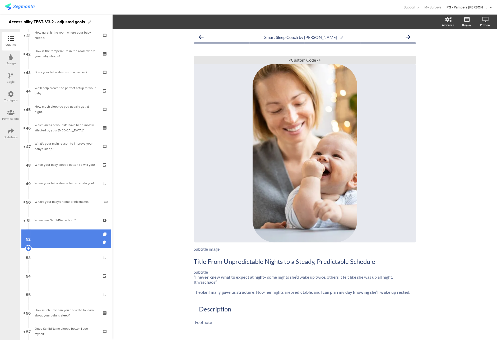
click at [90, 242] on link "52" at bounding box center [66, 238] width 90 height 18
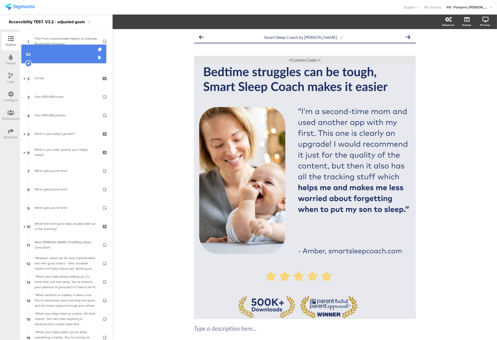
drag, startPoint x: 70, startPoint y: 242, endPoint x: 67, endPoint y: 58, distance: 184.3
click at [304, 61] on div "<Custom Code />" at bounding box center [305, 60] width 222 height 8
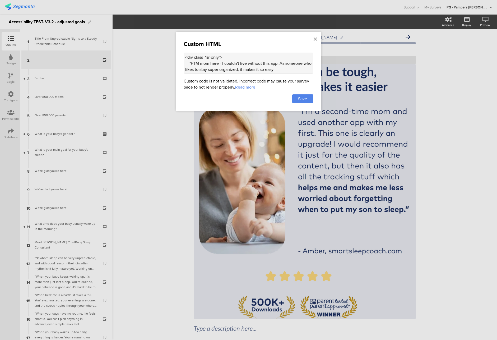
click at [202, 61] on textarea "<div class="sr-only"> "FTM mom here - I couldn't live without this app. As some…" at bounding box center [248, 63] width 129 height 21
paste textarea ".sr-only { position: absolute; width: 1px; height: 1px; padding: 0; margin: -1p…"
paste textarea "<style> .sr-only { position: absolute; width: 1px; height: 1px; padding: 0; mar…"
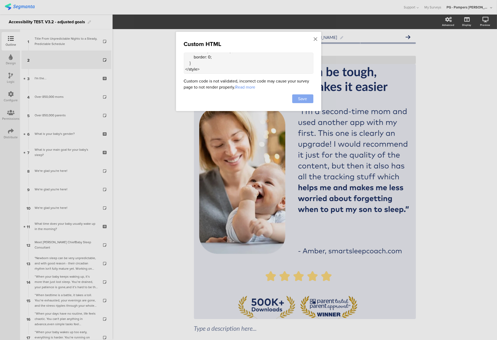
type textarea "<style> .sr-only { position: absolute; width: 1px; height: 1px; padding: 0; mar…"
click at [301, 97] on span "Save" at bounding box center [302, 99] width 9 height 6
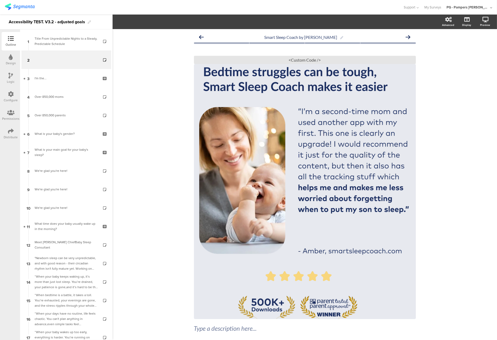
scroll to position [24, 0]
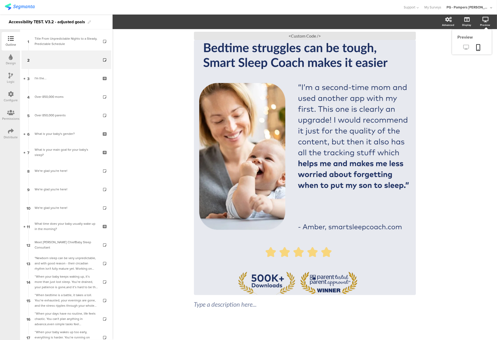
click at [463, 49] on icon at bounding box center [466, 47] width 6 height 5
click at [310, 33] on div "<Custom Code />" at bounding box center [305, 36] width 222 height 8
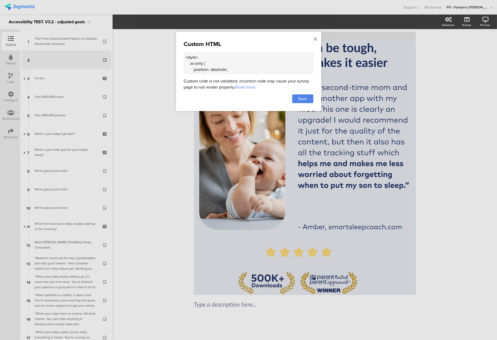
click at [238, 68] on textarea "<style> .sr-only { position: absolute; width: 1px; height: 1px; padding: 0; mar…" at bounding box center [248, 63] width 129 height 21
paste textarea "<div class="sr-only"> "FTM mom here - I couldn't live without this app. As some…"
type textarea "<style> .sr-only { position: absolute; width: 1px; height: 1px; padding: 0; mar…"
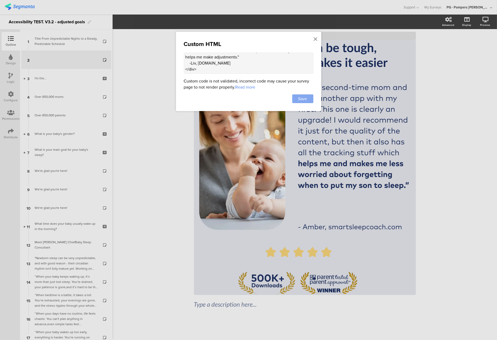
click at [298, 99] on span "Save" at bounding box center [302, 99] width 9 height 6
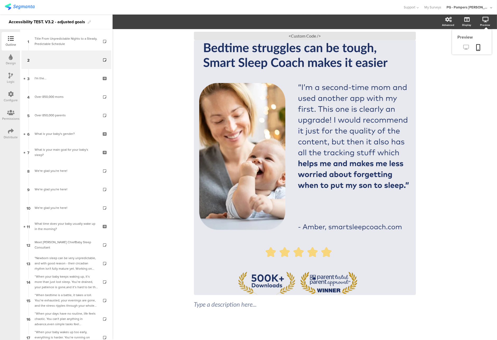
click at [463, 46] on icon at bounding box center [466, 47] width 6 height 5
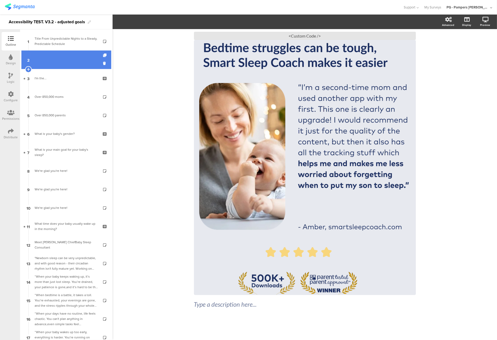
click at [62, 63] on link "2" at bounding box center [66, 59] width 90 height 18
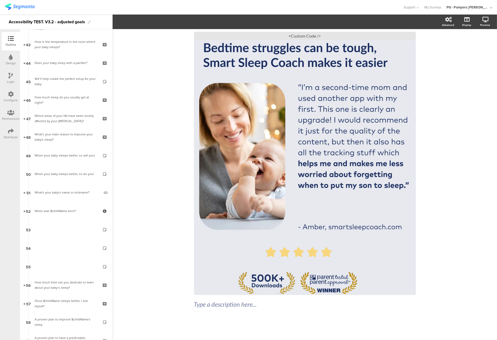
scroll to position [799, 0]
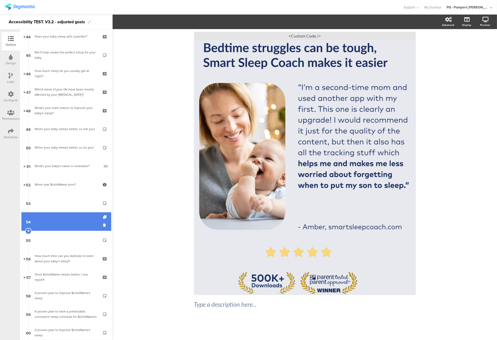
click at [52, 224] on link "54" at bounding box center [66, 221] width 90 height 18
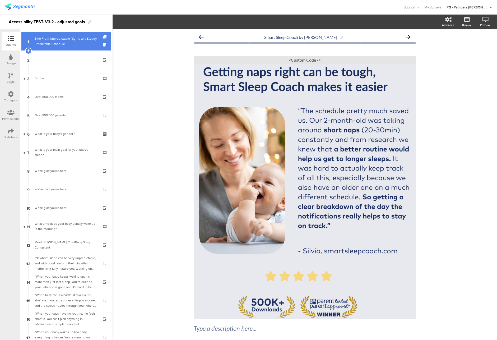
click at [51, 44] on div "Title From Unpredictable Nights to a Steady, Predictable Schedule" at bounding box center [66, 41] width 63 height 11
